Goal: Task Accomplishment & Management: Use online tool/utility

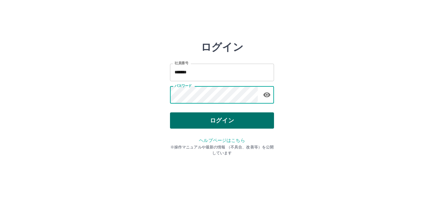
click at [219, 122] on button "ログイン" at bounding box center [222, 120] width 104 height 16
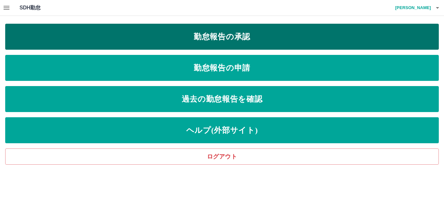
click at [161, 36] on link "勤怠報告の承認" at bounding box center [221, 37] width 433 height 26
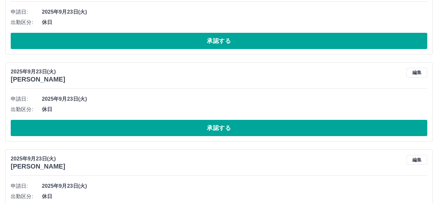
scroll to position [1669, 0]
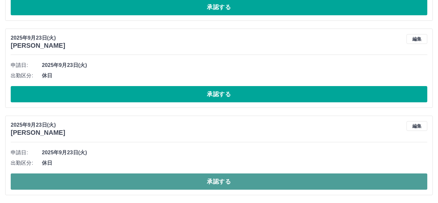
click at [235, 174] on button "承認する" at bounding box center [219, 182] width 417 height 16
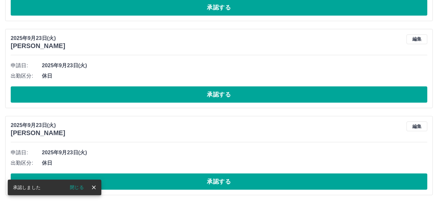
scroll to position [1582, 0]
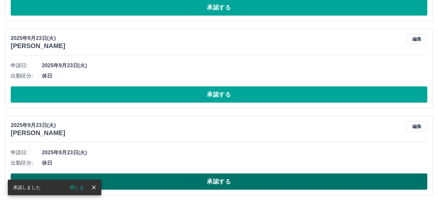
click at [238, 179] on button "承認する" at bounding box center [219, 182] width 417 height 16
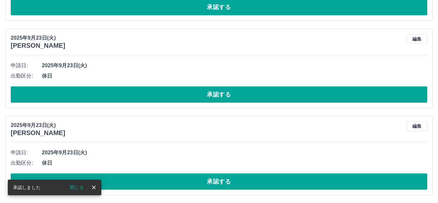
scroll to position [1495, 0]
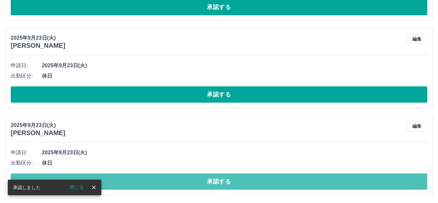
click at [259, 180] on button "承認する" at bounding box center [219, 182] width 417 height 16
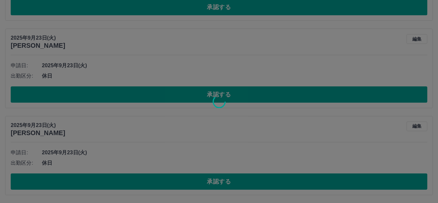
scroll to position [1408, 0]
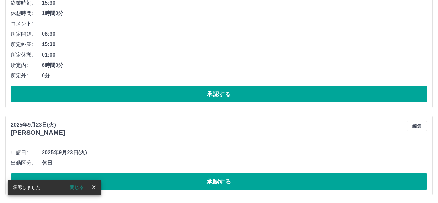
click at [259, 180] on button "承認する" at bounding box center [219, 182] width 417 height 16
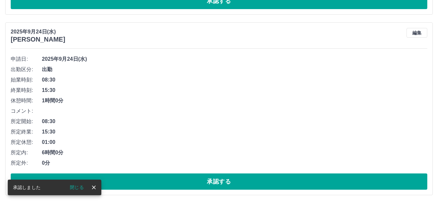
scroll to position [1320, 0]
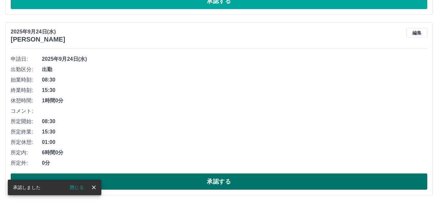
click at [259, 181] on button "承認する" at bounding box center [219, 182] width 417 height 16
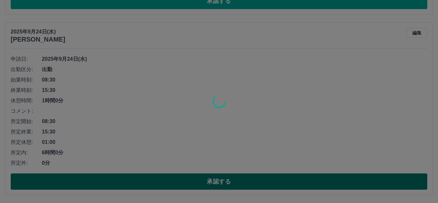
scroll to position [1140, 0]
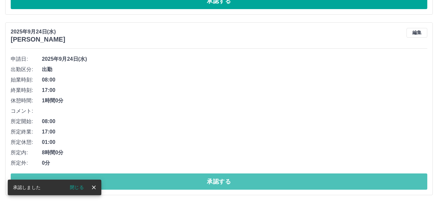
click at [259, 181] on button "承認する" at bounding box center [219, 182] width 417 height 16
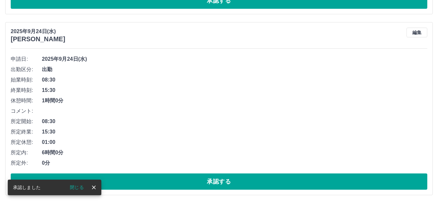
scroll to position [959, 0]
click at [259, 181] on button "承認する" at bounding box center [219, 182] width 417 height 16
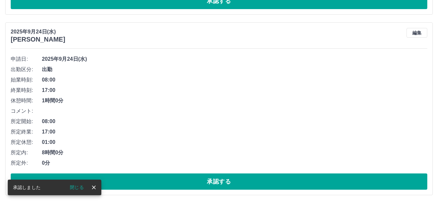
scroll to position [778, 0]
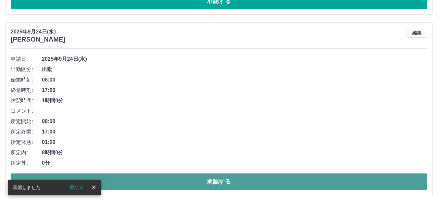
click at [196, 181] on button "承認する" at bounding box center [219, 182] width 417 height 16
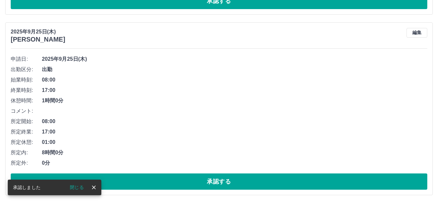
scroll to position [597, 0]
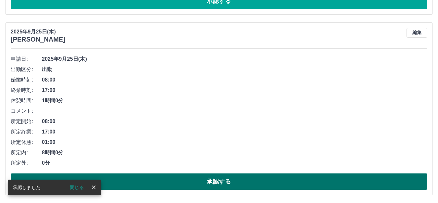
click at [224, 177] on button "承認する" at bounding box center [219, 182] width 417 height 16
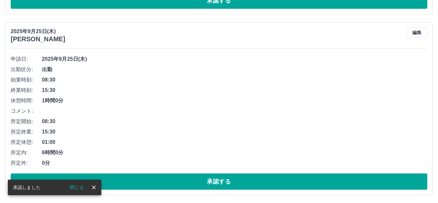
scroll to position [417, 0]
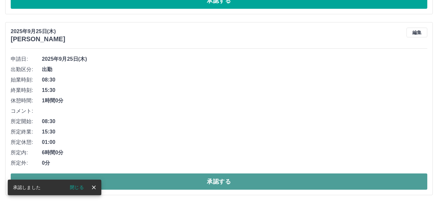
click at [228, 178] on button "承認する" at bounding box center [219, 182] width 417 height 16
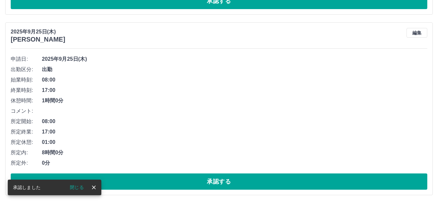
scroll to position [236, 0]
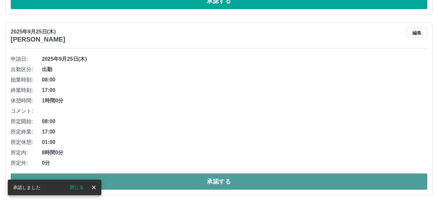
click at [168, 184] on button "承認する" at bounding box center [219, 182] width 417 height 16
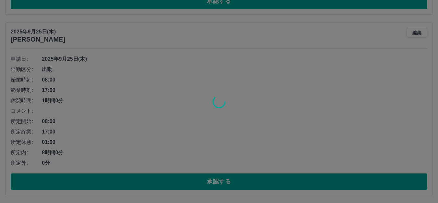
scroll to position [55, 0]
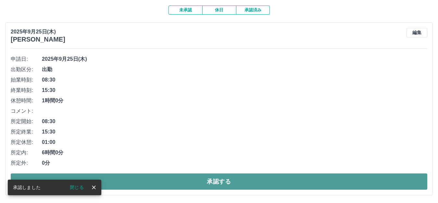
click at [147, 182] on button "承認する" at bounding box center [219, 182] width 417 height 16
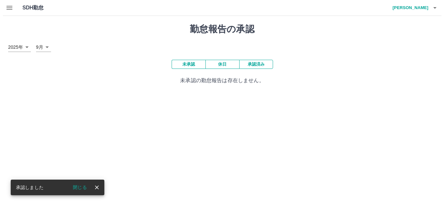
scroll to position [0, 0]
